Goal: Check status: Check status

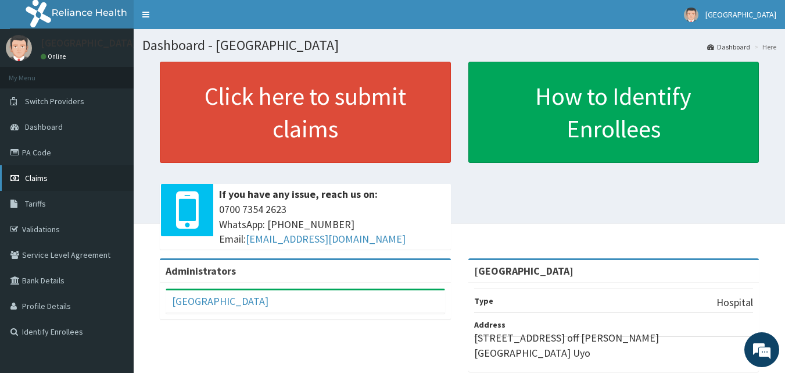
click at [45, 170] on link "Claims" at bounding box center [67, 178] width 134 height 26
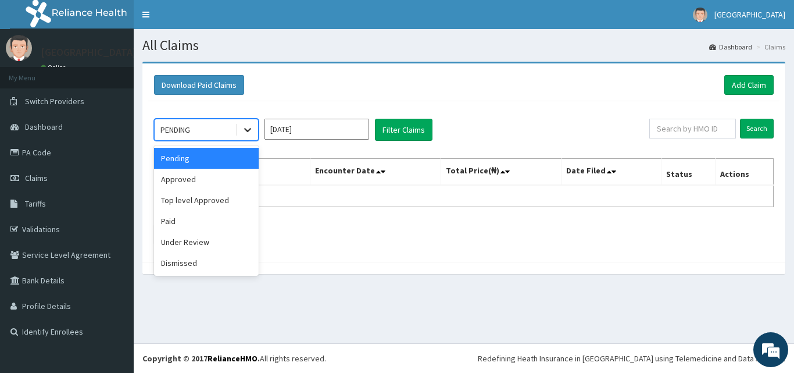
click at [244, 130] on icon at bounding box center [248, 130] width 12 height 12
click at [201, 246] on div "Under Review" at bounding box center [206, 241] width 105 height 21
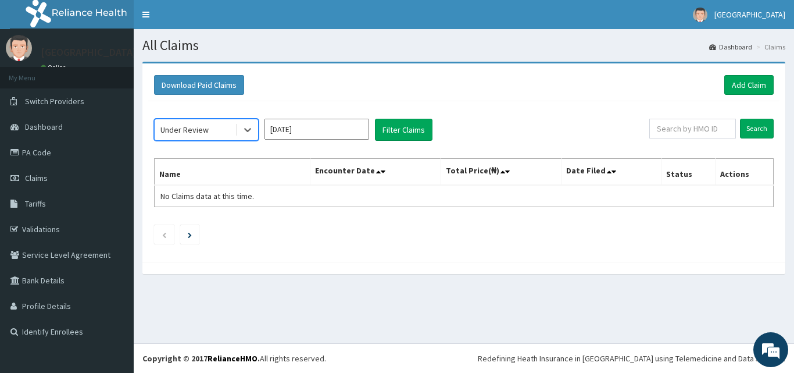
drag, startPoint x: 352, startPoint y: 121, endPoint x: 342, endPoint y: 131, distance: 13.2
click at [346, 127] on input "[DATE]" at bounding box center [316, 129] width 105 height 21
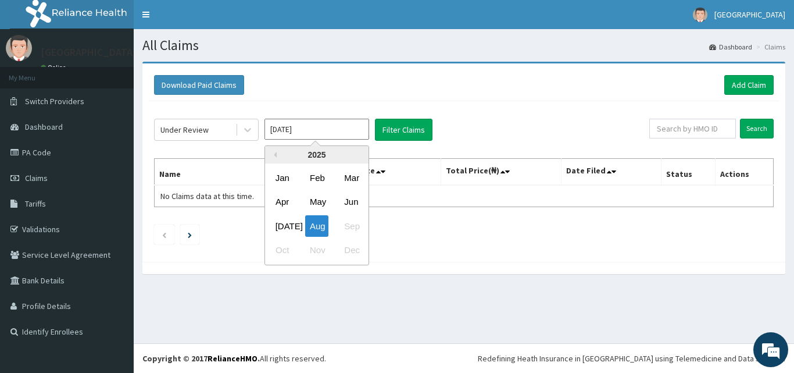
drag, startPoint x: 282, startPoint y: 230, endPoint x: 349, endPoint y: 165, distance: 92.9
click at [281, 229] on div "[DATE]" at bounding box center [282, 226] width 23 height 22
type input "[DATE]"
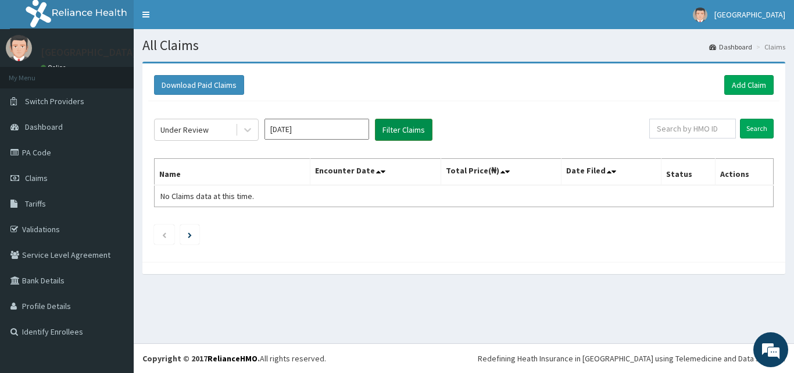
click at [383, 127] on button "Filter Claims" at bounding box center [404, 130] width 58 height 22
click at [393, 125] on button "Filter Claims" at bounding box center [404, 130] width 58 height 22
click at [248, 131] on icon at bounding box center [247, 130] width 7 height 4
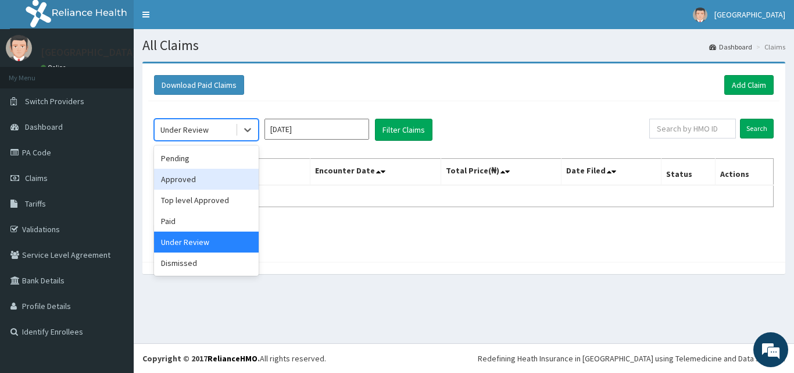
drag, startPoint x: 217, startPoint y: 179, endPoint x: 273, endPoint y: 158, distance: 59.8
click at [218, 178] on div "Approved" at bounding box center [206, 179] width 105 height 21
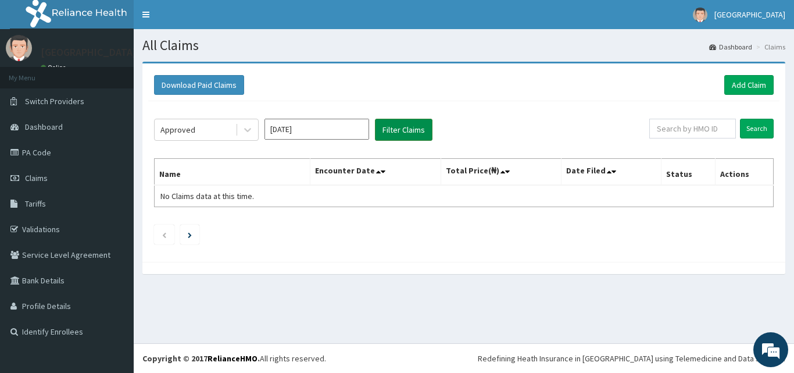
click at [402, 124] on button "Filter Claims" at bounding box center [404, 130] width 58 height 22
